Goal: Use online tool/utility

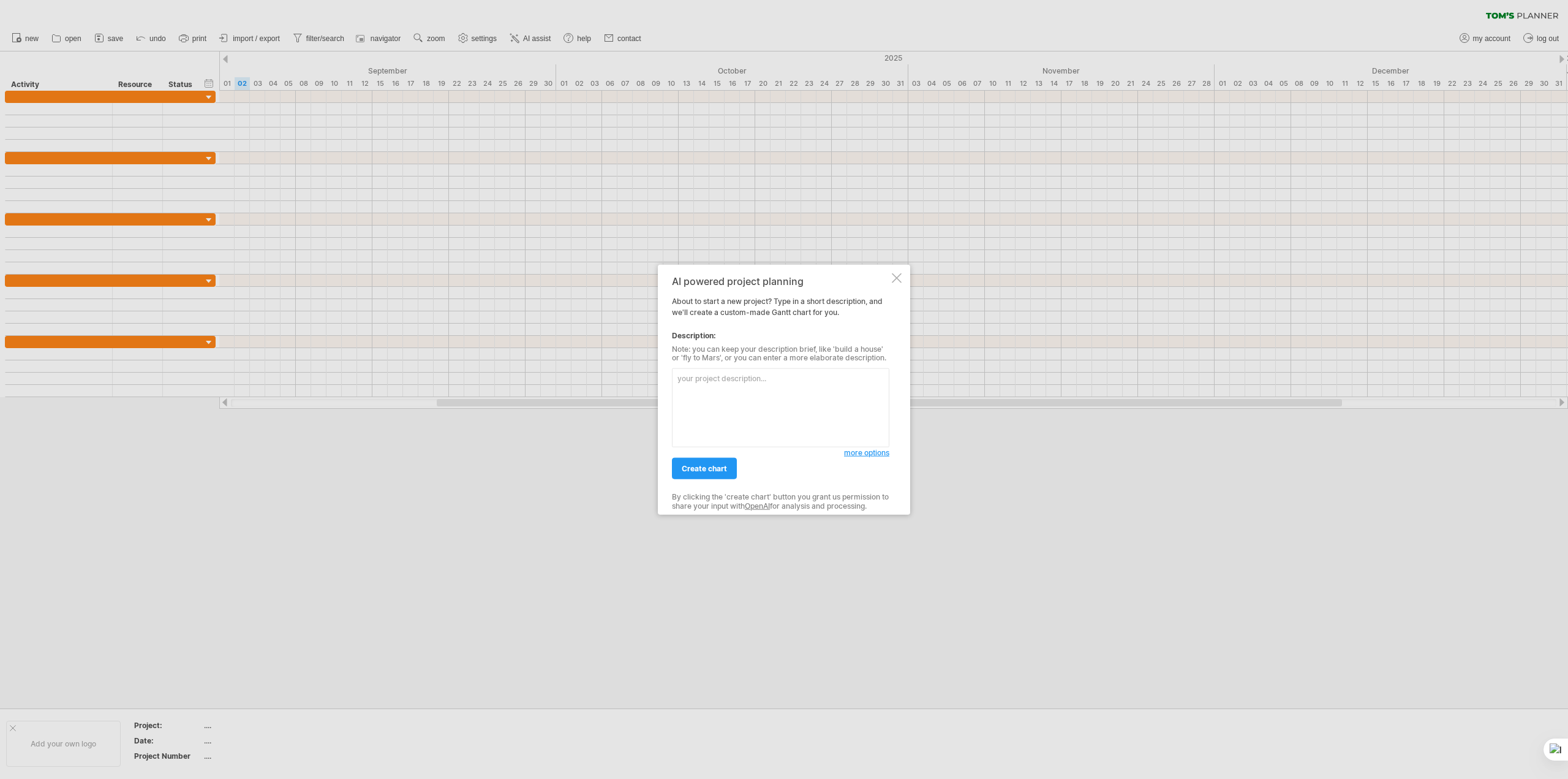
click at [787, 381] on textarea at bounding box center [780, 408] width 218 height 79
type textarea "g"
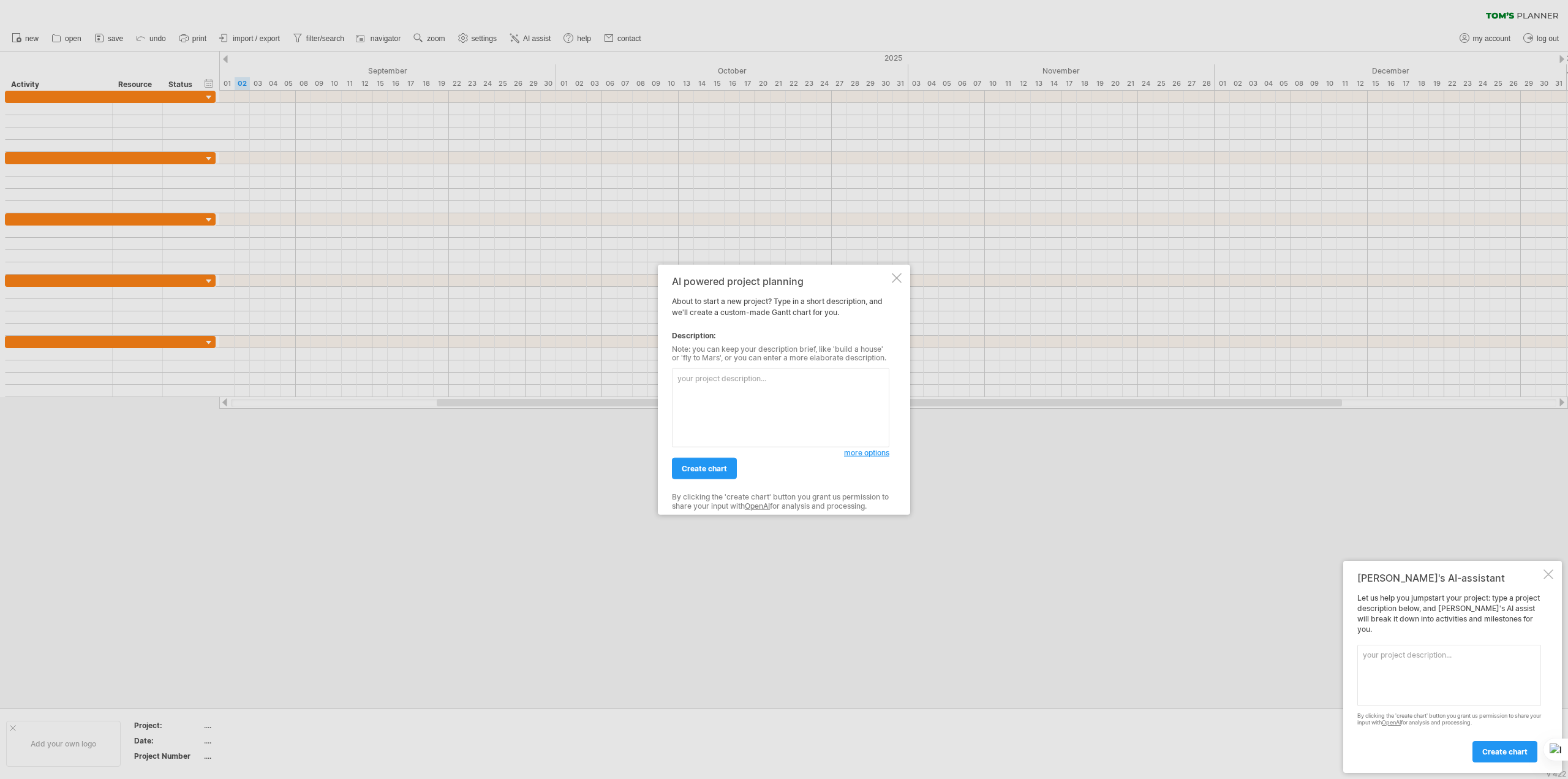
click at [824, 394] on textarea at bounding box center [780, 408] width 218 height 79
paste textarea "設計一個MEP的3D BIM專案進度半年，使用繁體中文"
type textarea "設計一個MEP的3D BIM專案進度半年，使用繁體中文"
click at [699, 468] on span "create chart" at bounding box center [705, 469] width 46 height 9
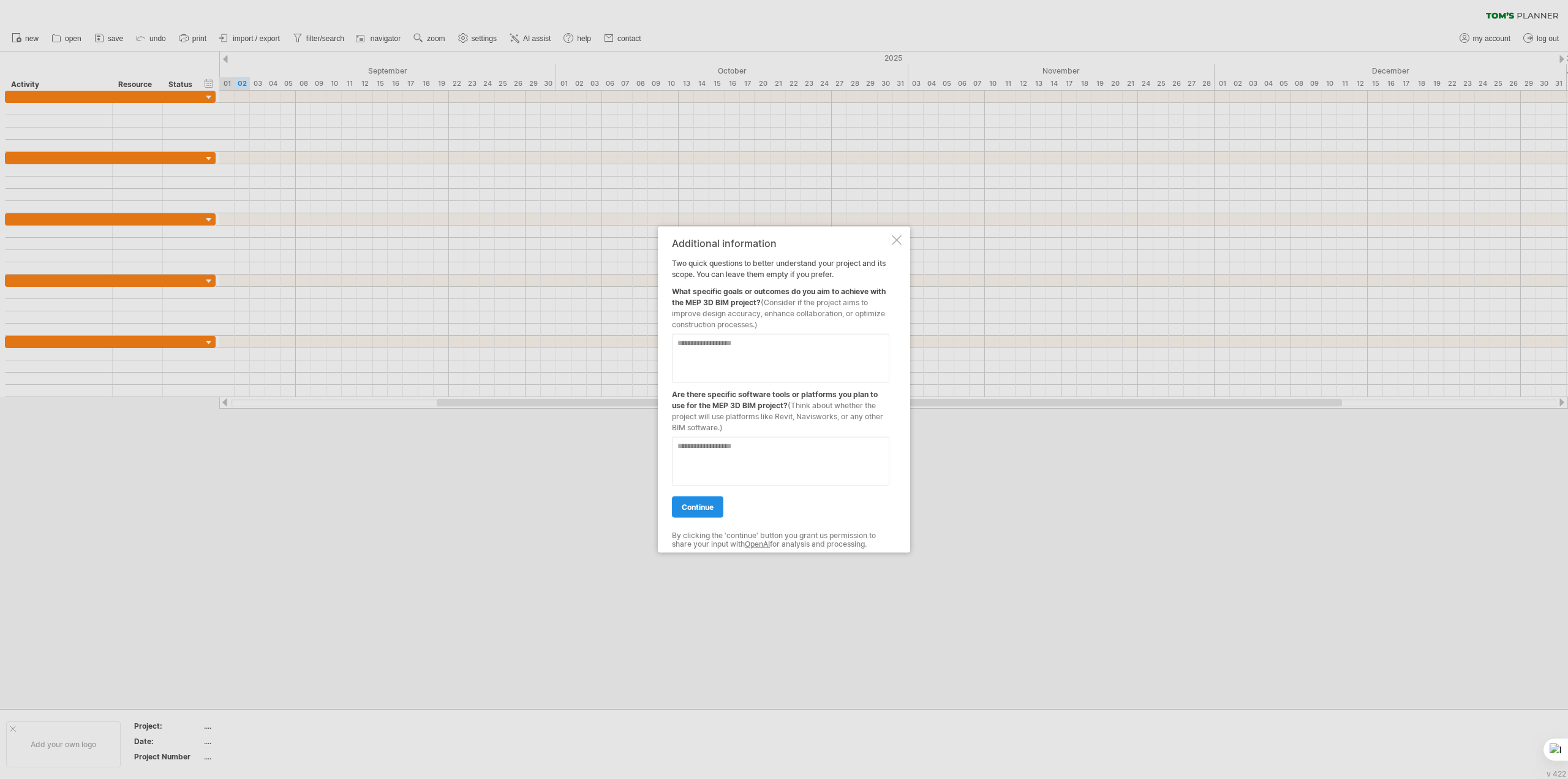
click at [697, 508] on span "continue" at bounding box center [697, 506] width 32 height 9
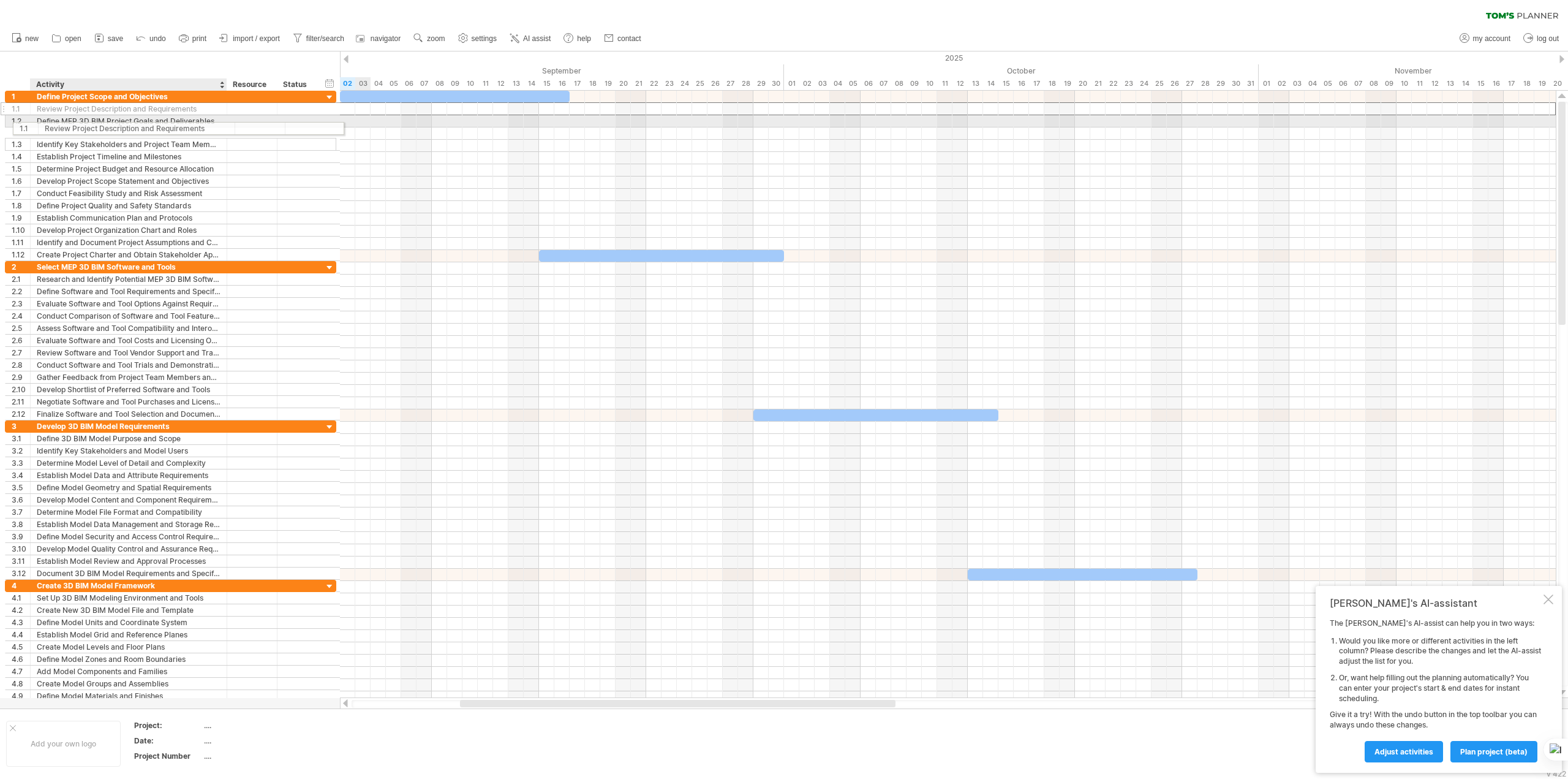
drag, startPoint x: 92, startPoint y: 113, endPoint x: 100, endPoint y: 126, distance: 15.3
drag, startPoint x: 96, startPoint y: 122, endPoint x: 93, endPoint y: 101, distance: 21.2
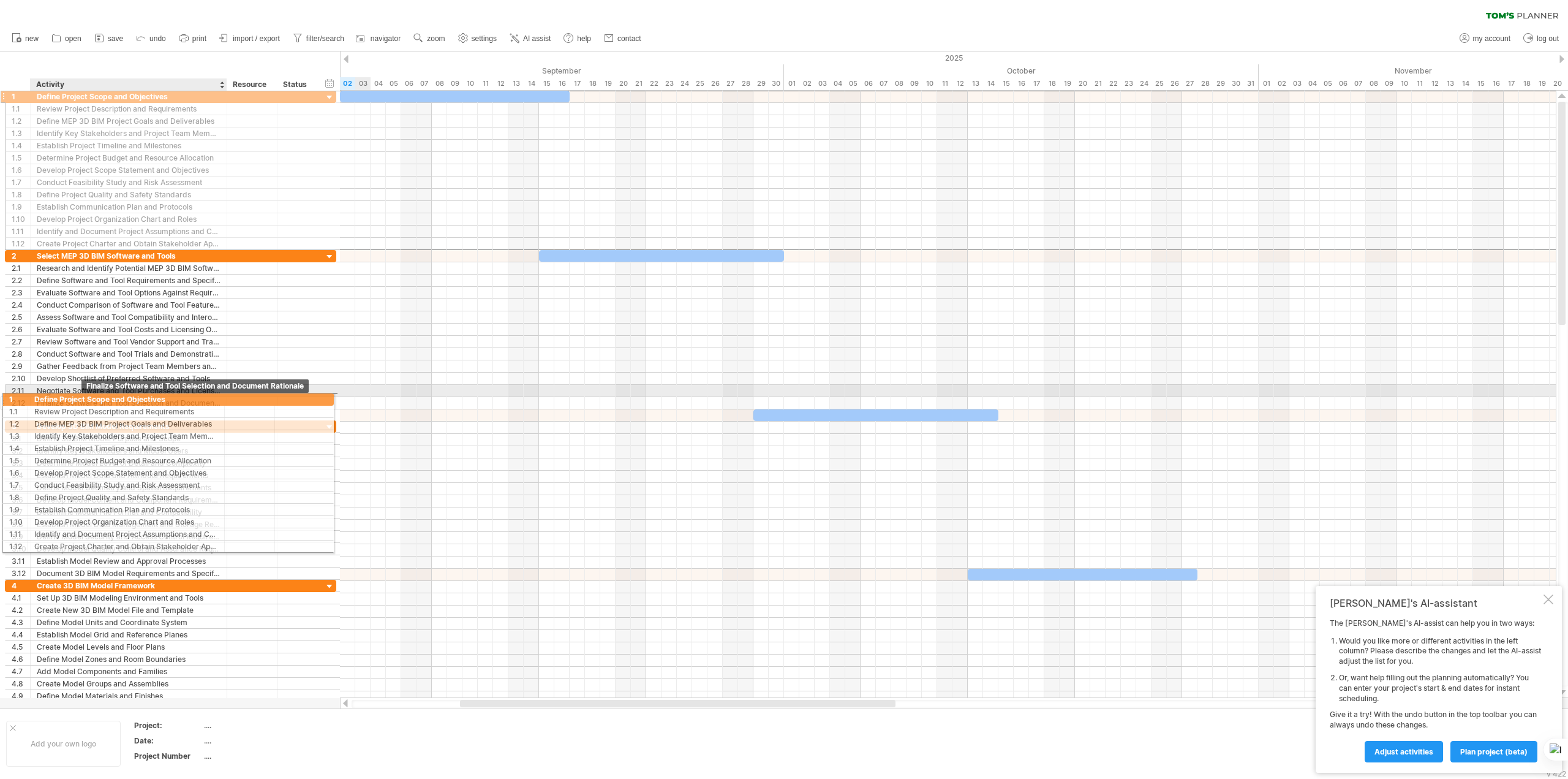
drag, startPoint x: 85, startPoint y: 99, endPoint x: 81, endPoint y: 397, distance: 298.0
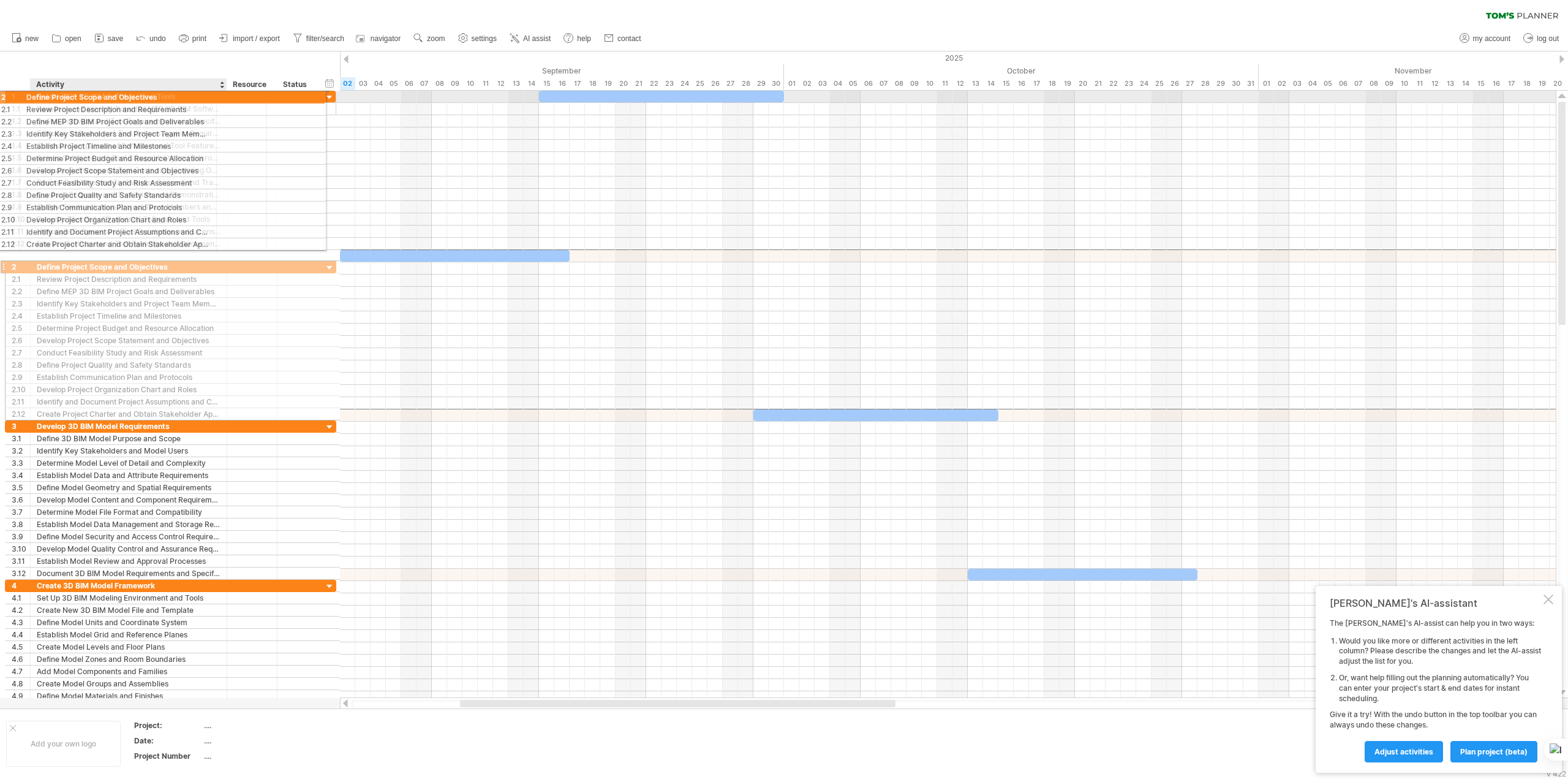
drag, startPoint x: 84, startPoint y: 257, endPoint x: 74, endPoint y: 95, distance: 162.3
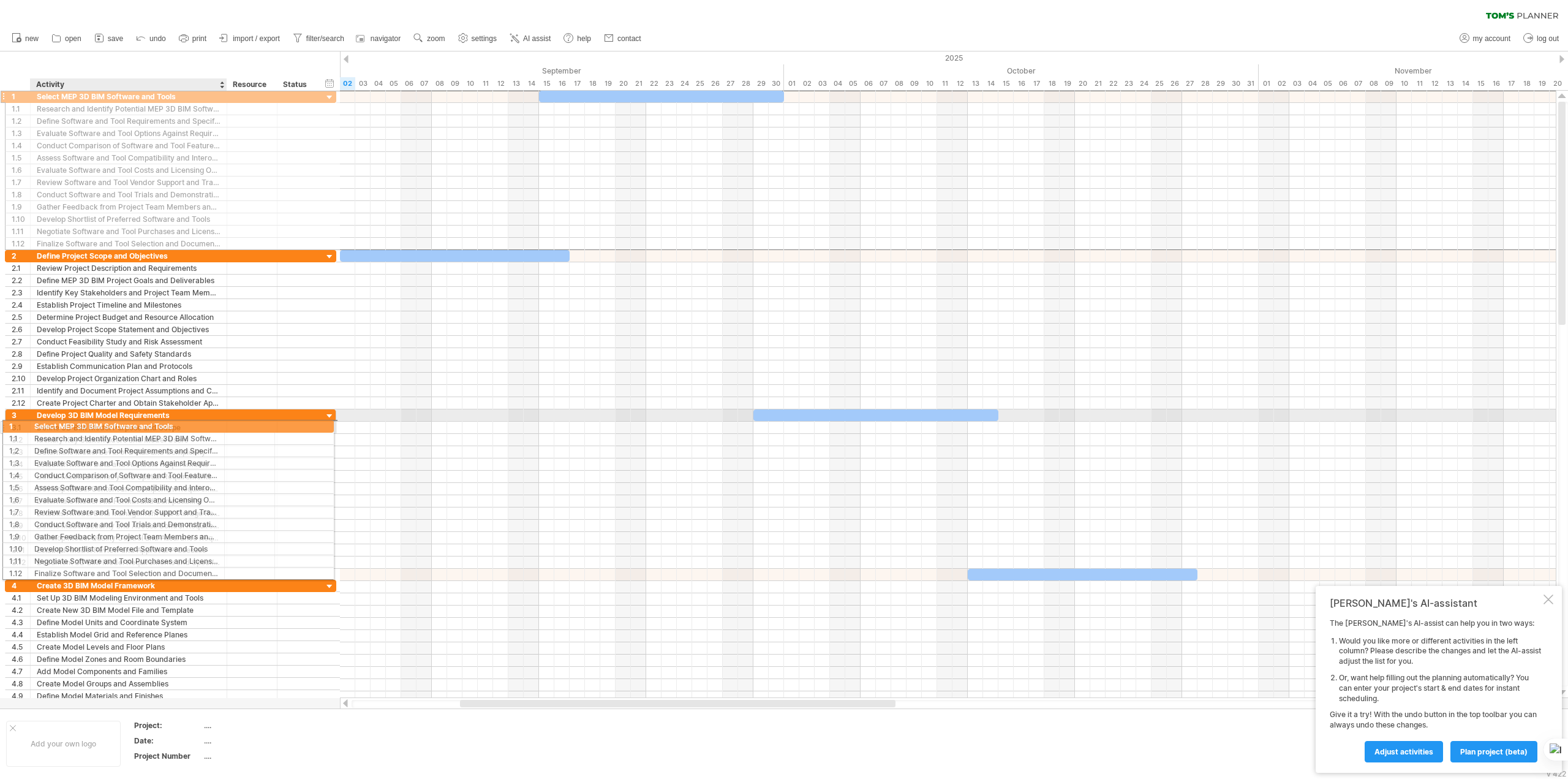
drag, startPoint x: 74, startPoint y: 94, endPoint x: 68, endPoint y: 424, distance: 330.1
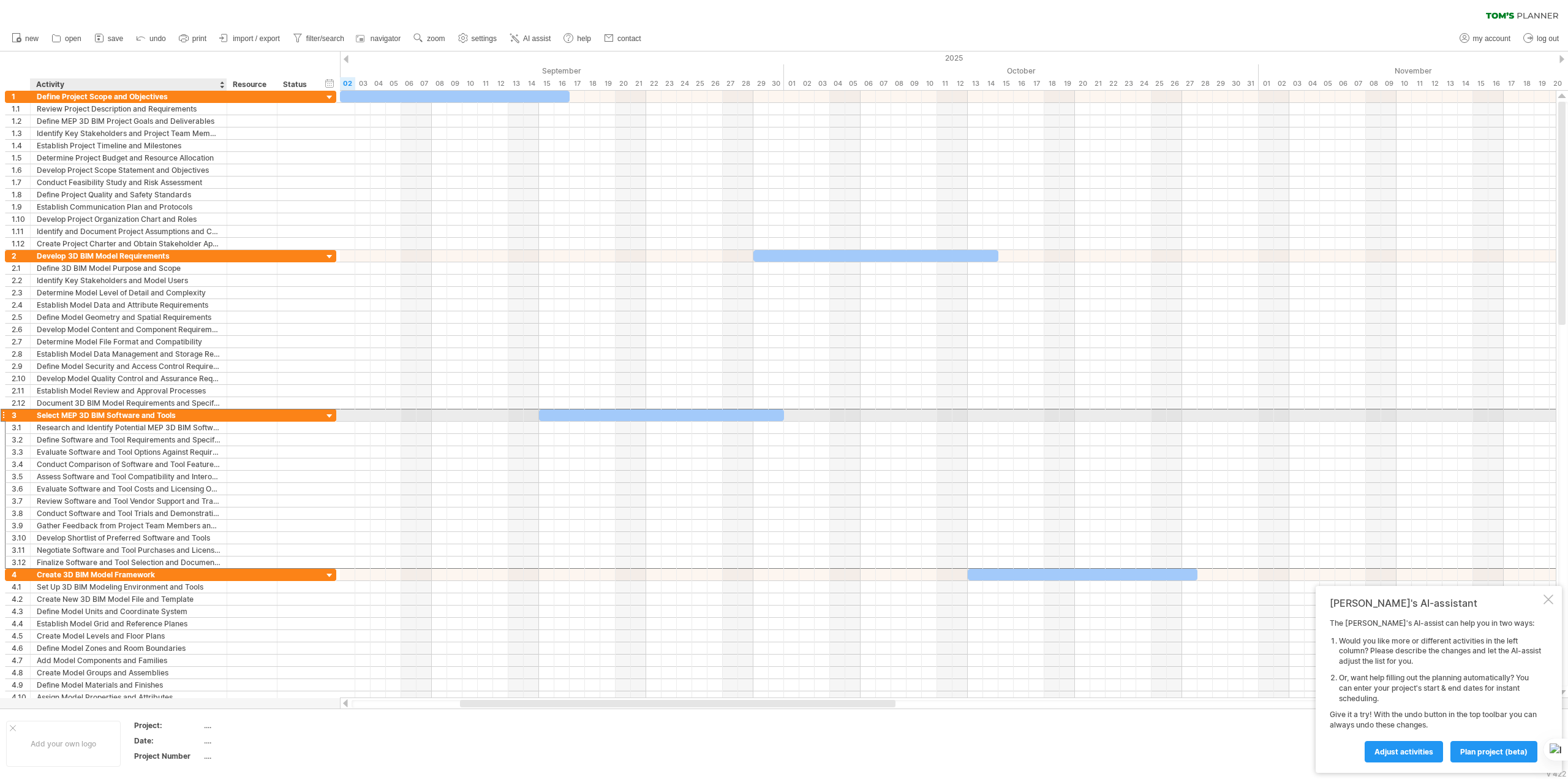
click at [77, 418] on div "Select MEP 3D BIM Software and Tools" at bounding box center [129, 415] width 184 height 12
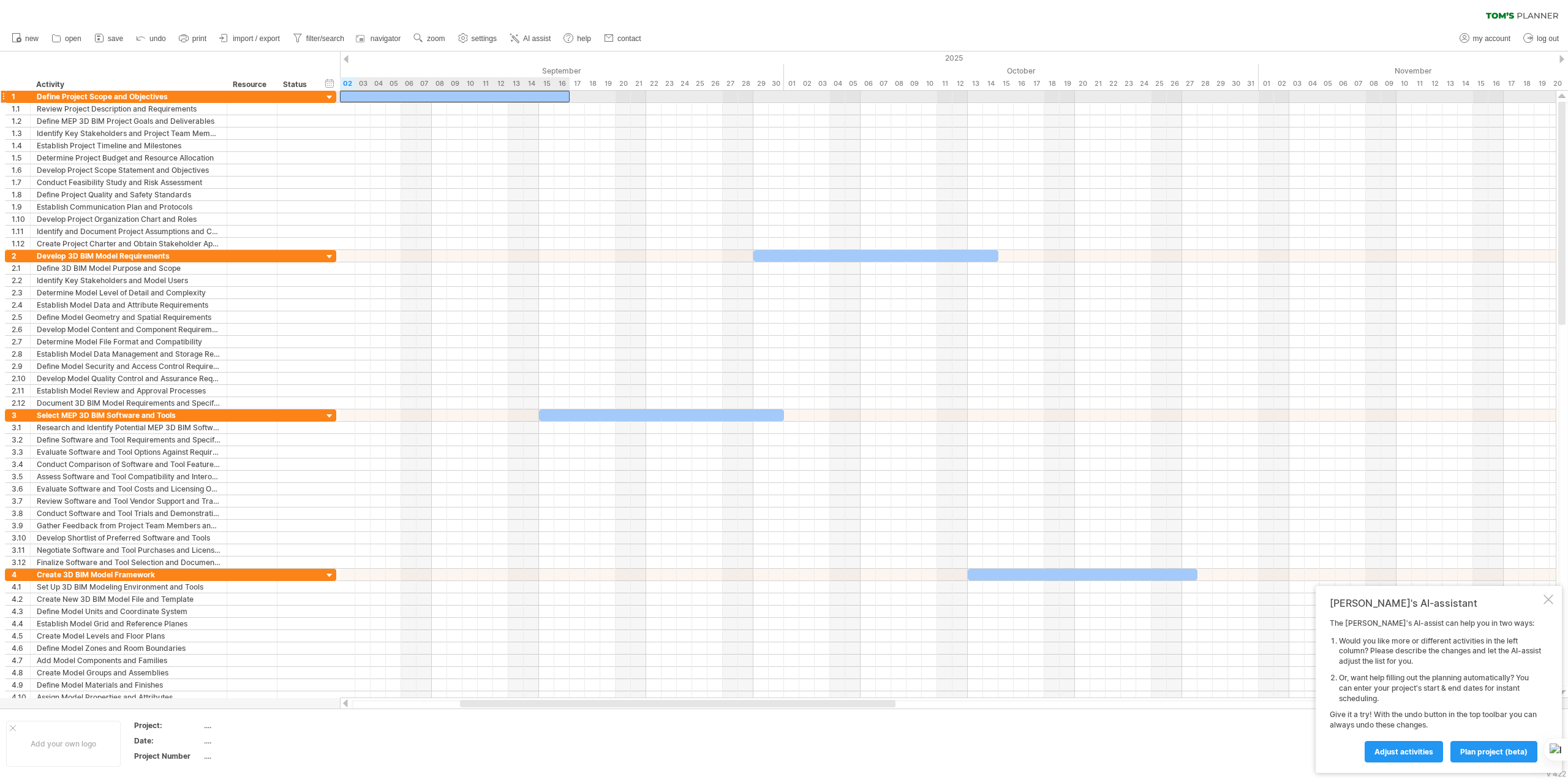
click at [537, 99] on div at bounding box center [455, 96] width 230 height 12
click at [1547, 601] on div at bounding box center [1548, 599] width 10 height 10
